Goal: Entertainment & Leisure: Consume media (video, audio)

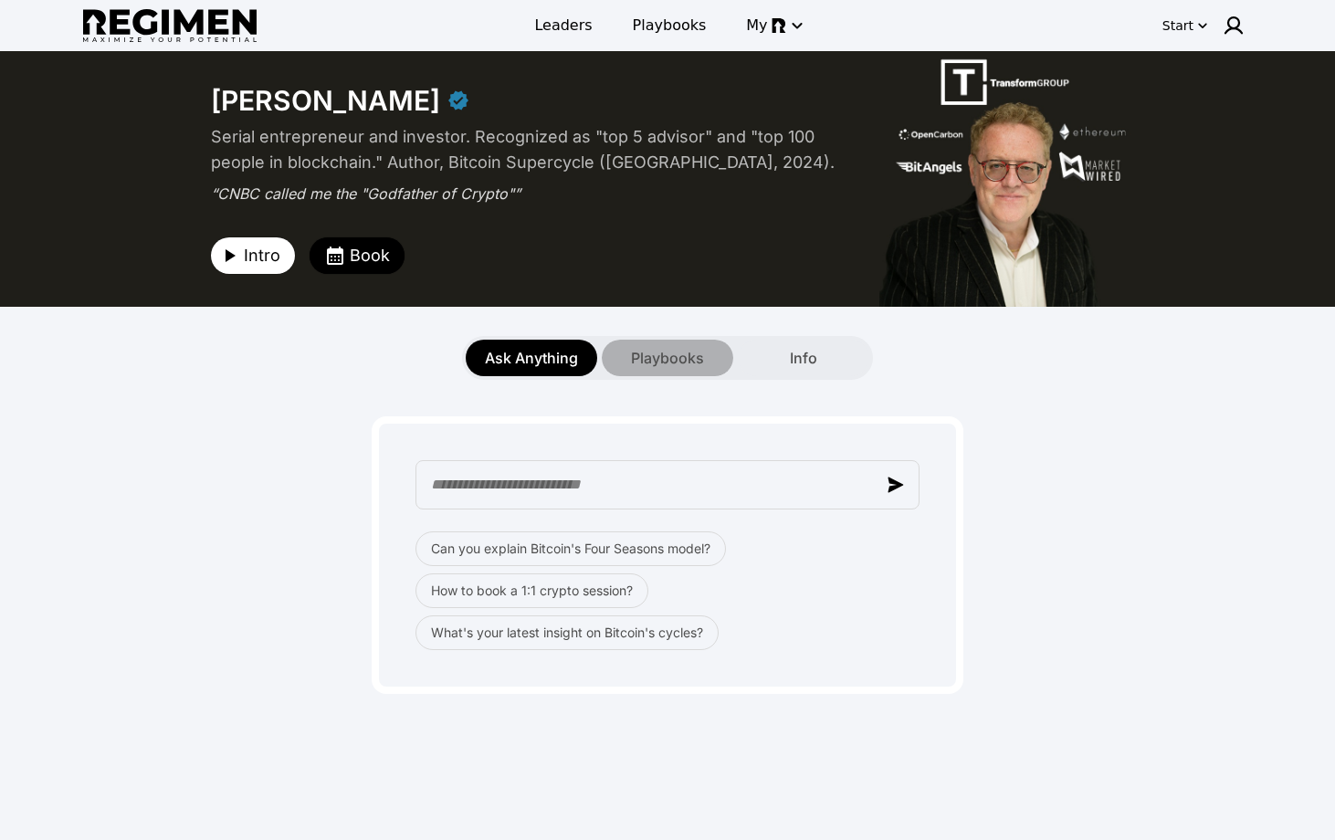
click at [649, 356] on span "Playbooks" at bounding box center [667, 358] width 73 height 22
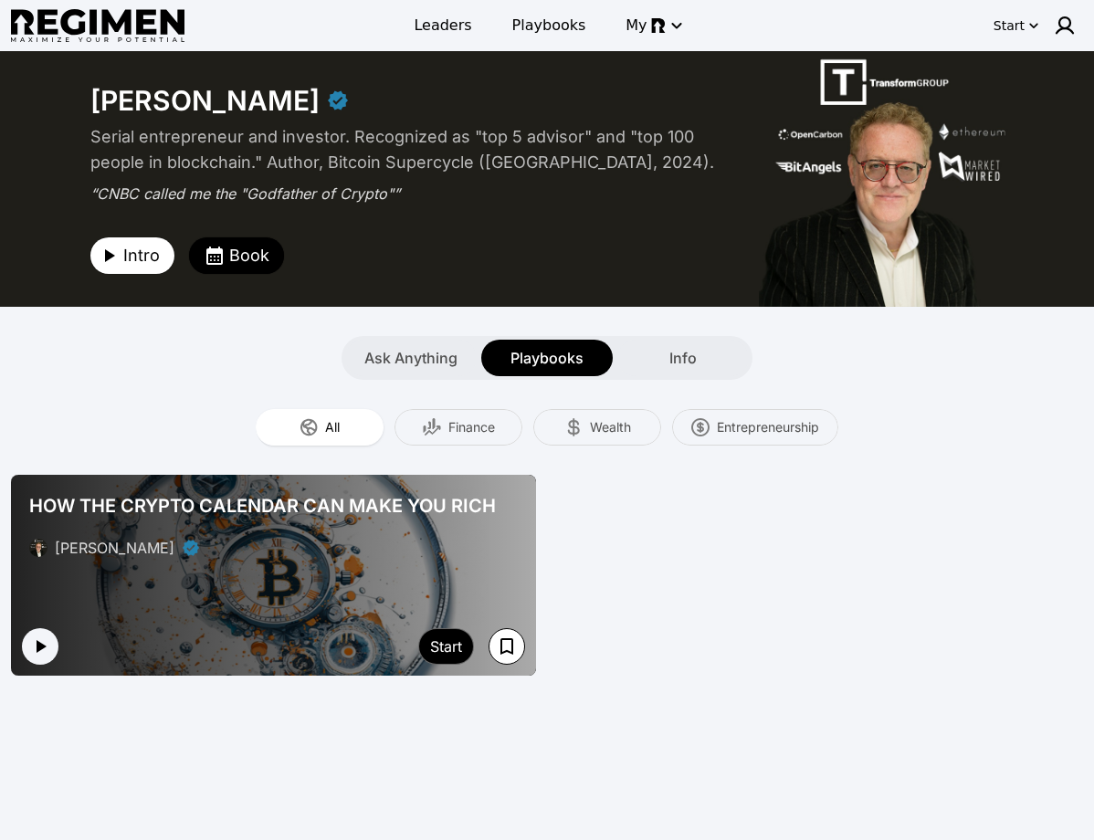
click at [54, 628] on div at bounding box center [40, 646] width 37 height 37
click at [38, 648] on icon "button" at bounding box center [42, 646] width 10 height 13
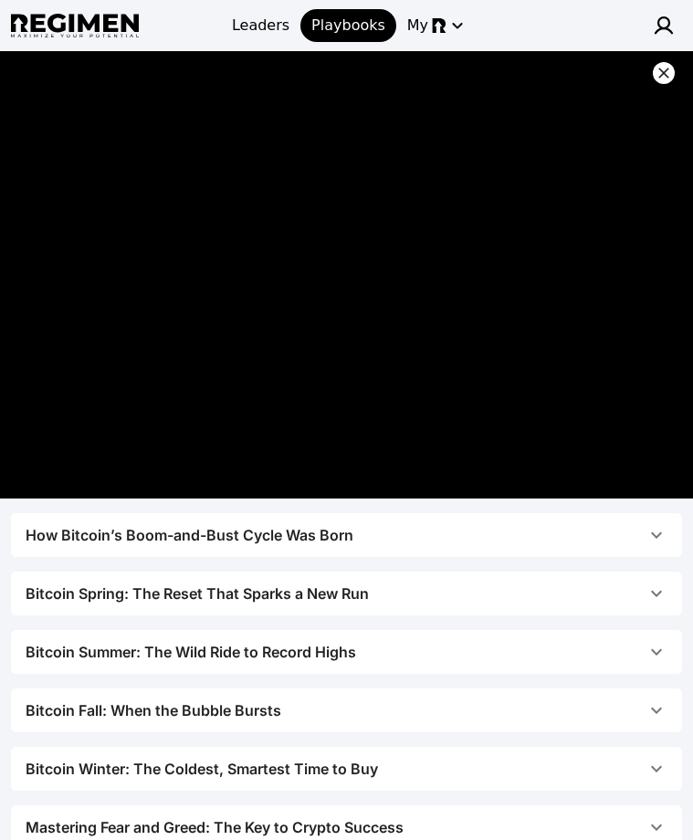
click at [399, 541] on span "How Bitcoin’s Boom-and-Bust Cycle Was Born" at bounding box center [336, 535] width 620 height 22
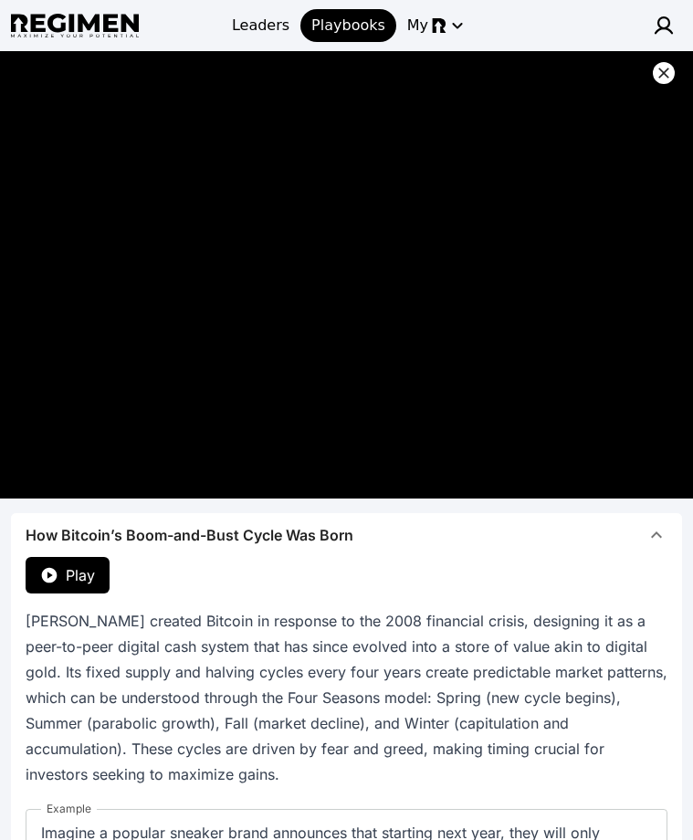
click at [97, 582] on button "Play" at bounding box center [68, 575] width 84 height 37
click at [309, 539] on div "How Bitcoin’s Boom-and-Bust Cycle Was Born" at bounding box center [190, 535] width 328 height 22
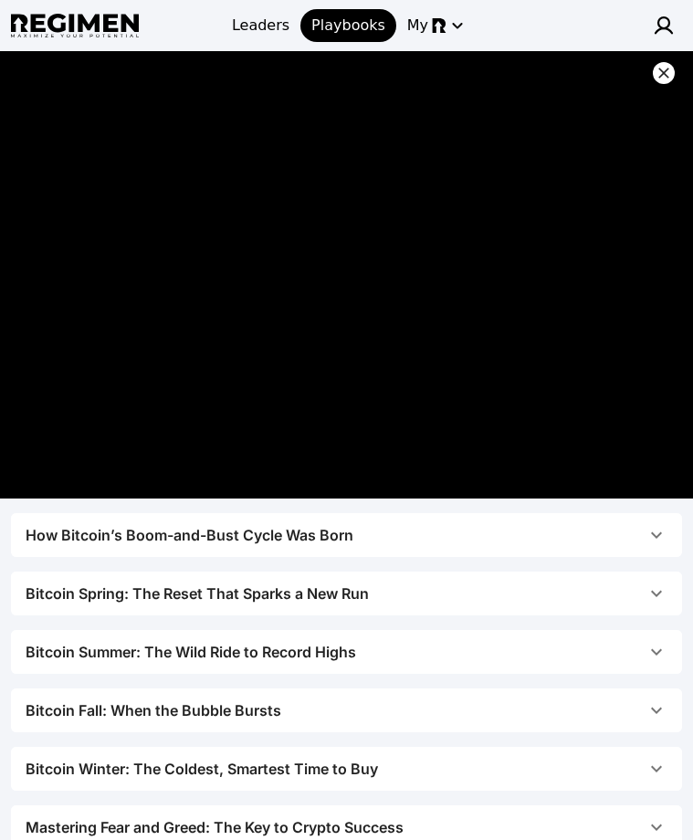
click at [199, 613] on button "Bitcoin Spring: The Reset That Sparks a New Run" at bounding box center [346, 594] width 671 height 44
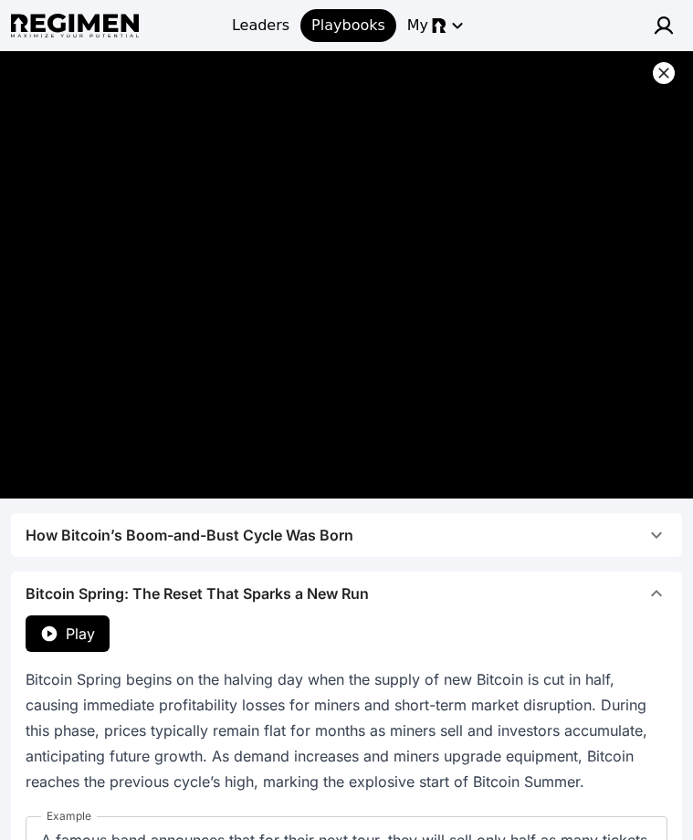
click at [106, 640] on button "Play" at bounding box center [68, 633] width 84 height 37
click at [656, 68] on icon at bounding box center [664, 73] width 18 height 18
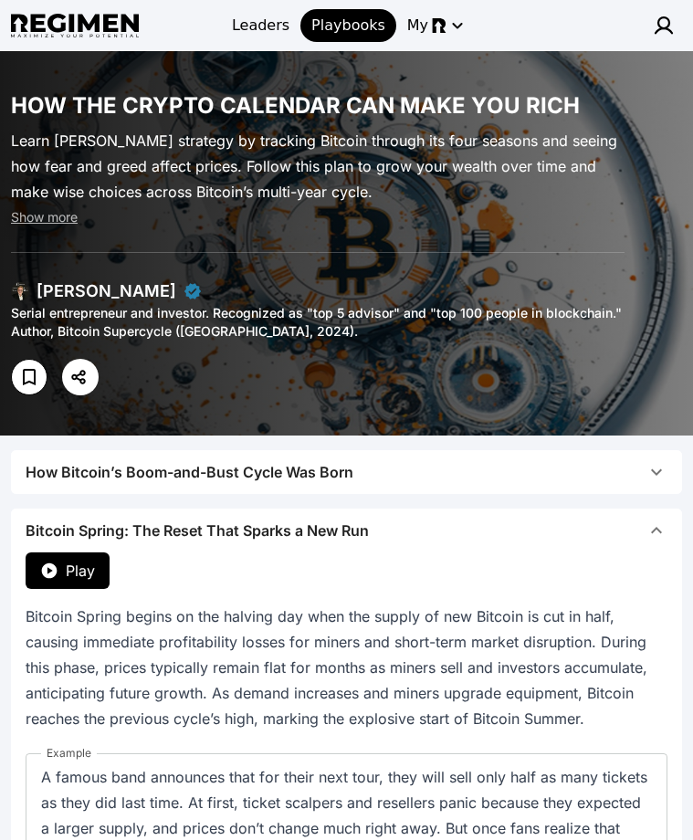
click at [532, 541] on span "Bitcoin Spring: The Reset That Sparks a New Run" at bounding box center [336, 530] width 620 height 22
